Goal: Information Seeking & Learning: Learn about a topic

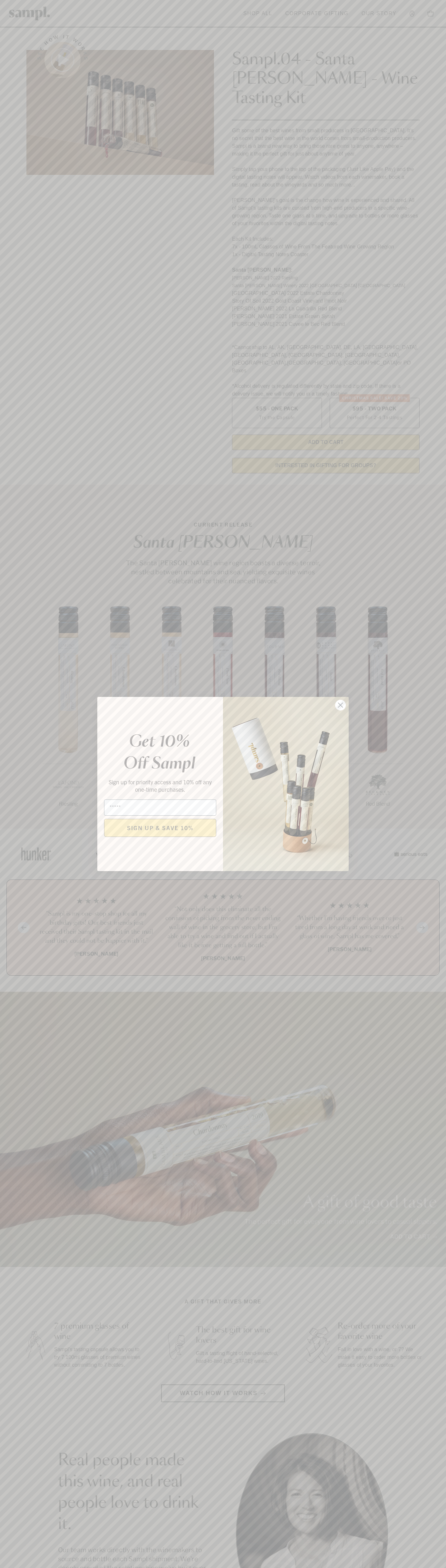
click at [341, 705] on icon "Close dialog" at bounding box center [340, 705] width 4 height 4
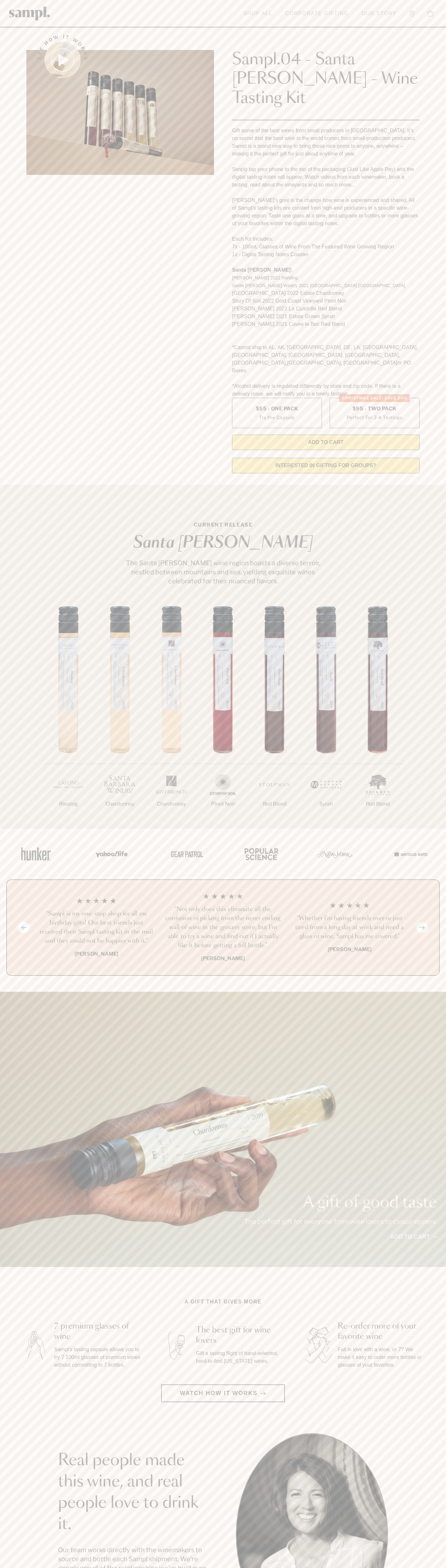
click at [390, 7] on link "Our Story" at bounding box center [379, 14] width 42 height 14
click at [435, 1196] on p "A gift of good taste" at bounding box center [340, 1203] width 192 height 15
click at [46, 1568] on html "Skip to main content Toggle navigation menu Shop All Corporate Gifting Our Stor…" at bounding box center [223, 1304] width 446 height 2609
click at [9, 169] on section "See how it works Sampl.04 - Santa [PERSON_NAME] - Wine Tasting Kit Gift some of…" at bounding box center [223, 252] width 446 height 453
click at [375, 398] on label "Christmas SALE! Save 20% $95 - Two Pack Perfect For 2-4 Tastings" at bounding box center [375, 413] width 90 height 31
